Goal: Check status: Check status

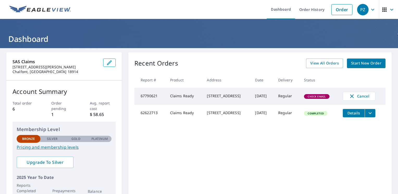
click at [372, 116] on icon "filesDropdownBtn-62622713" at bounding box center [370, 113] width 6 height 6
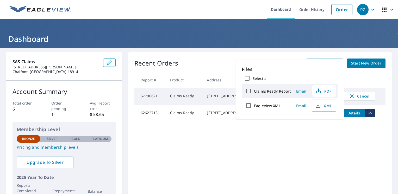
drag, startPoint x: 323, startPoint y: 143, endPoint x: 292, endPoint y: 135, distance: 32.4
click at [323, 143] on div "Recent Orders View All Orders Start New Order Report # Product Address Date Del…" at bounding box center [260, 131] width 264 height 158
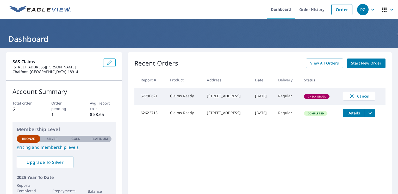
click at [149, 115] on td "62622713" at bounding box center [150, 113] width 32 height 17
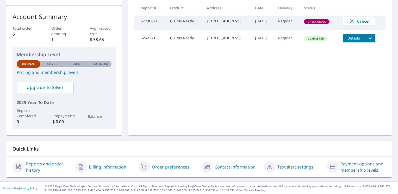
scroll to position [75, 0]
click at [97, 165] on link "Billing information" at bounding box center [107, 167] width 37 height 6
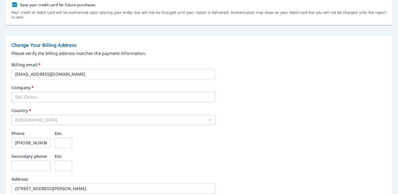
scroll to position [231, 0]
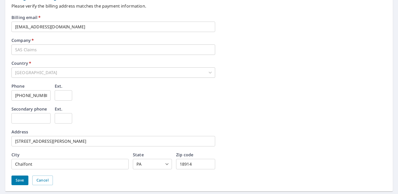
scroll to position [116, 0]
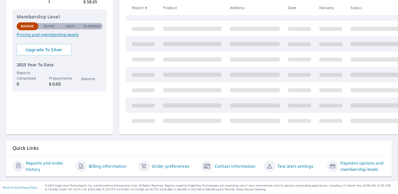
click at [35, 162] on link "Reports and order history" at bounding box center [48, 166] width 45 height 12
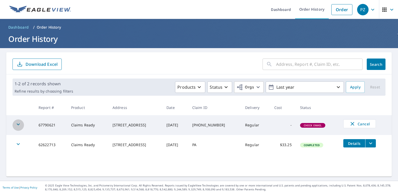
click at [19, 126] on icon "button" at bounding box center [18, 124] width 6 height 6
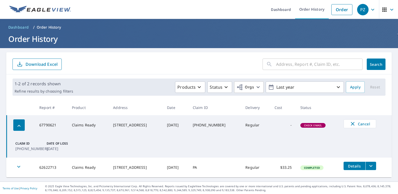
scroll to position [1, 0]
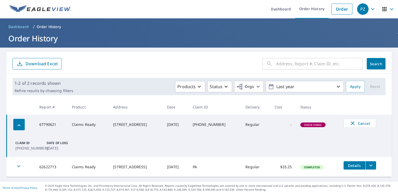
drag, startPoint x: 106, startPoint y: 122, endPoint x: 144, endPoint y: 126, distance: 38.3
click at [144, 126] on div "[STREET_ADDRESS]" at bounding box center [136, 124] width 46 height 5
copy div "[STREET_ADDRESS]"
click at [16, 166] on icon "button" at bounding box center [19, 166] width 6 height 6
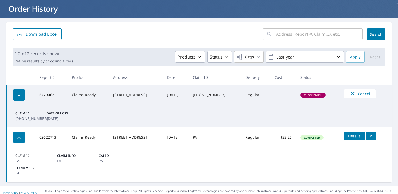
scroll to position [35, 0]
